Goal: Task Accomplishment & Management: Use online tool/utility

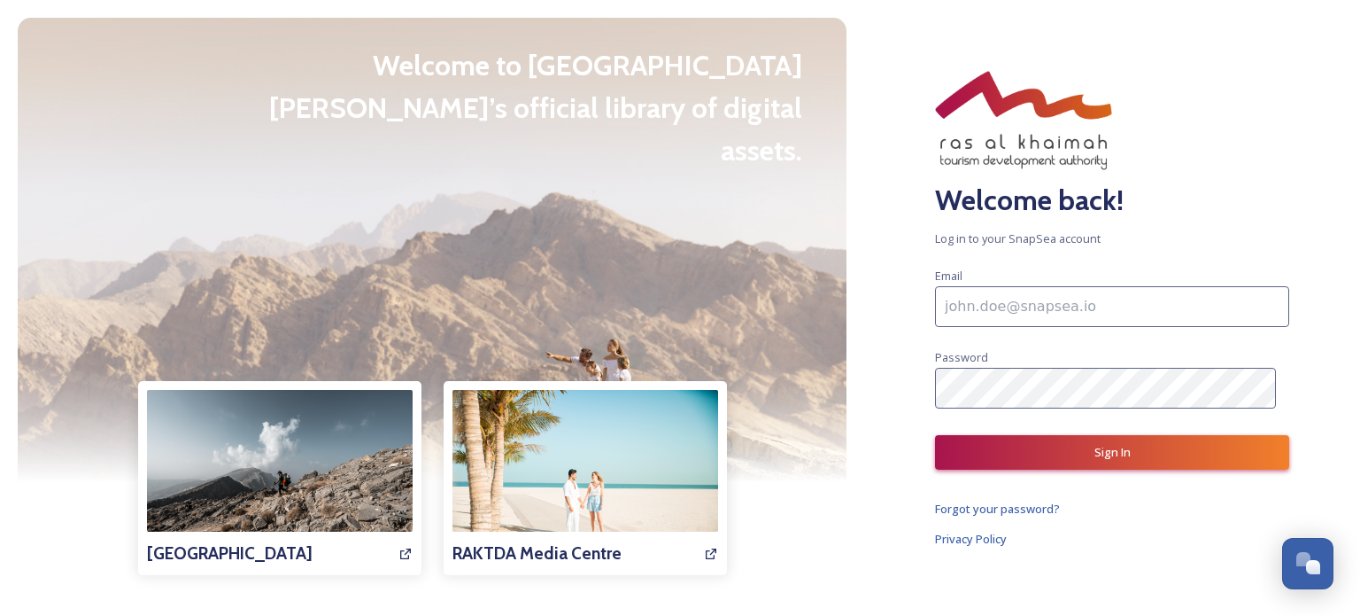
click at [1012, 314] on input at bounding box center [1112, 306] width 354 height 41
paste input "[EMAIL_ADDRESS][DOMAIN_NAME]"
type input "[EMAIL_ADDRESS][DOMAIN_NAME]"
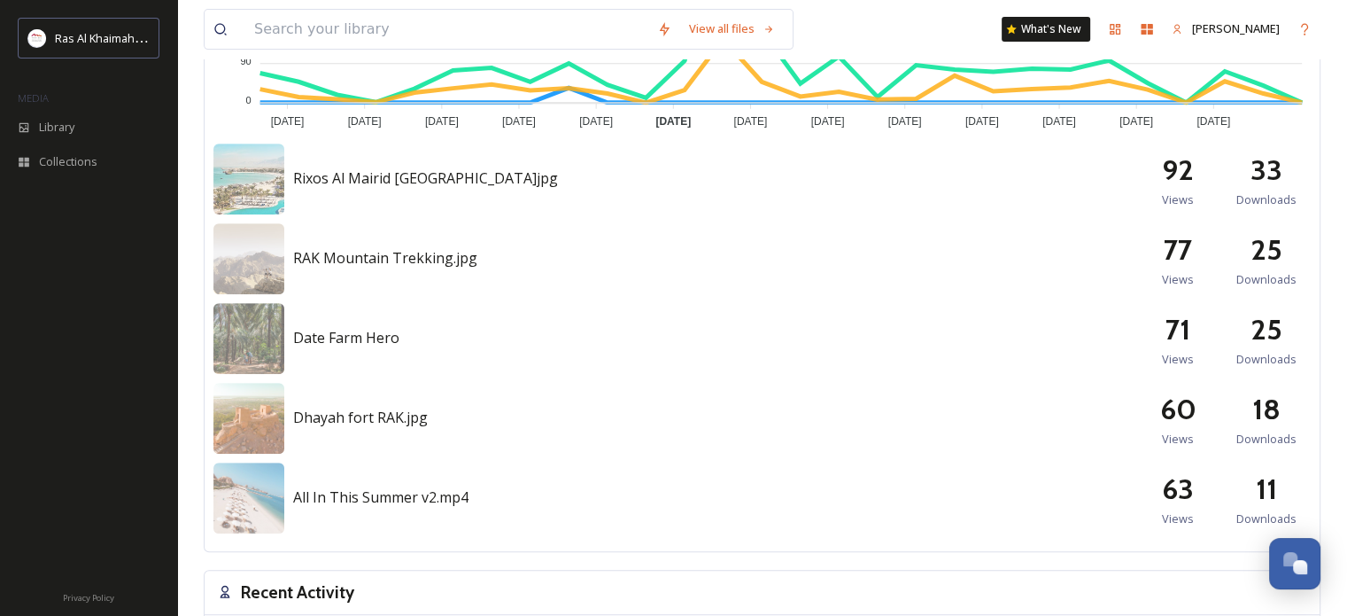
scroll to position [776, 0]
click at [259, 163] on img at bounding box center [248, 178] width 71 height 71
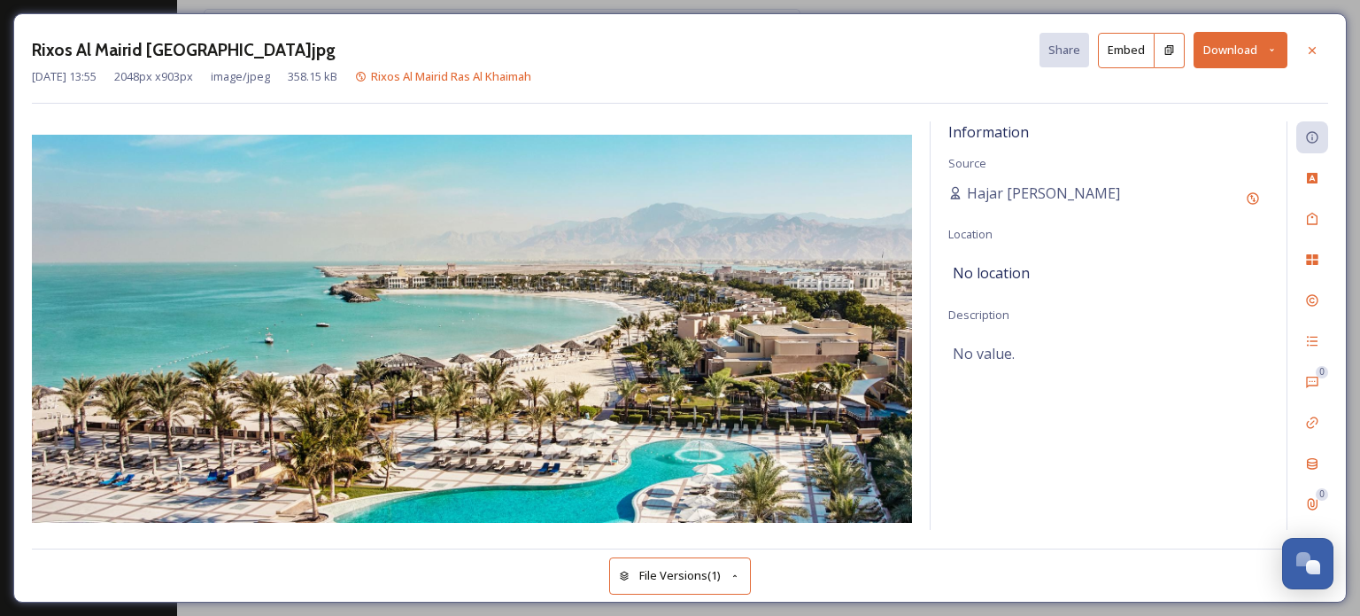
drag, startPoint x: 455, startPoint y: 281, endPoint x: 457, endPoint y: 290, distance: 9.0
